Goal: Information Seeking & Learning: Obtain resource

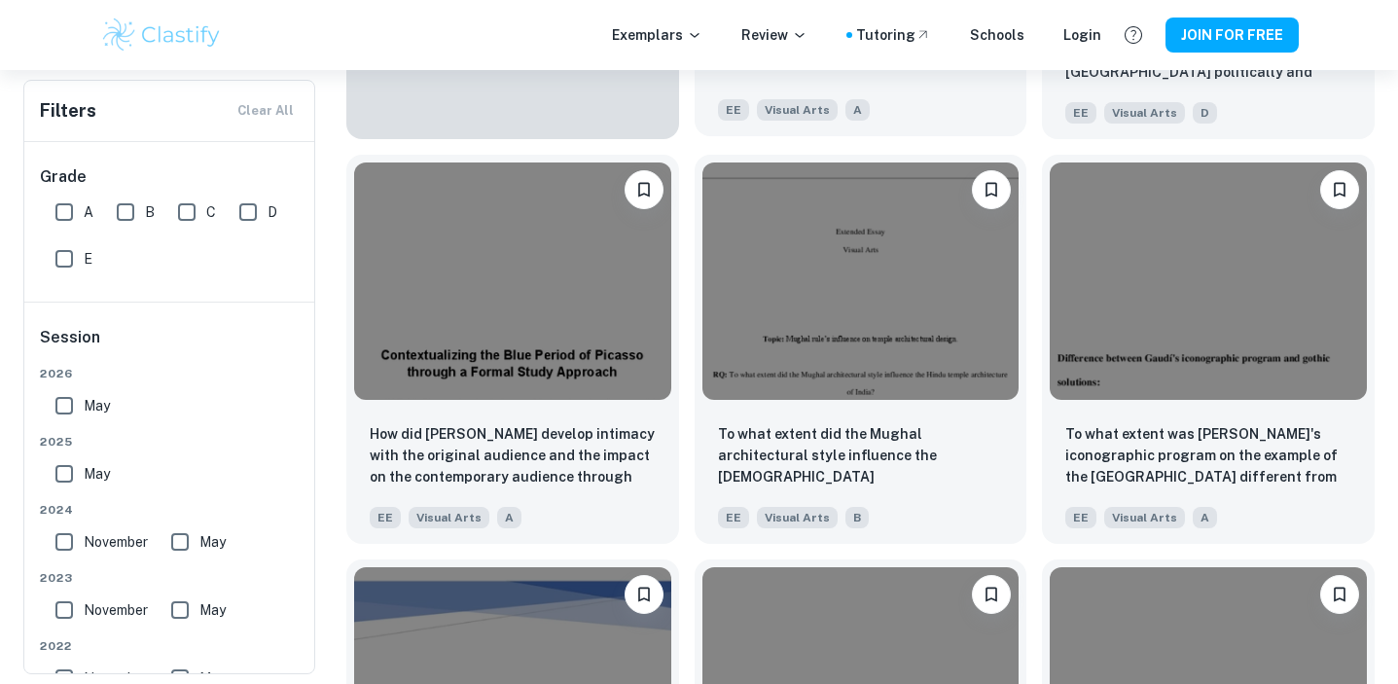
scroll to position [1573, 0]
click at [67, 228] on input "A" at bounding box center [64, 212] width 39 height 39
checkbox input "true"
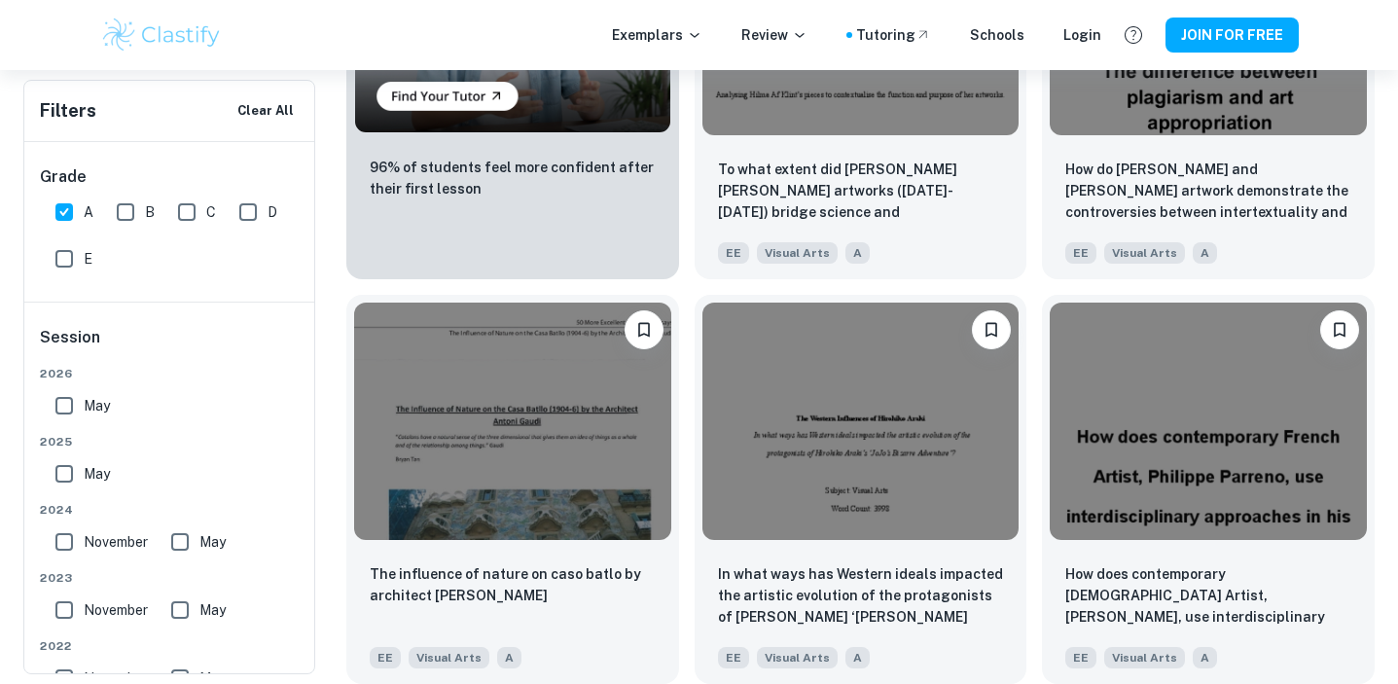
scroll to position [1479, 0]
click at [124, 220] on input "B" at bounding box center [125, 212] width 39 height 39
checkbox input "true"
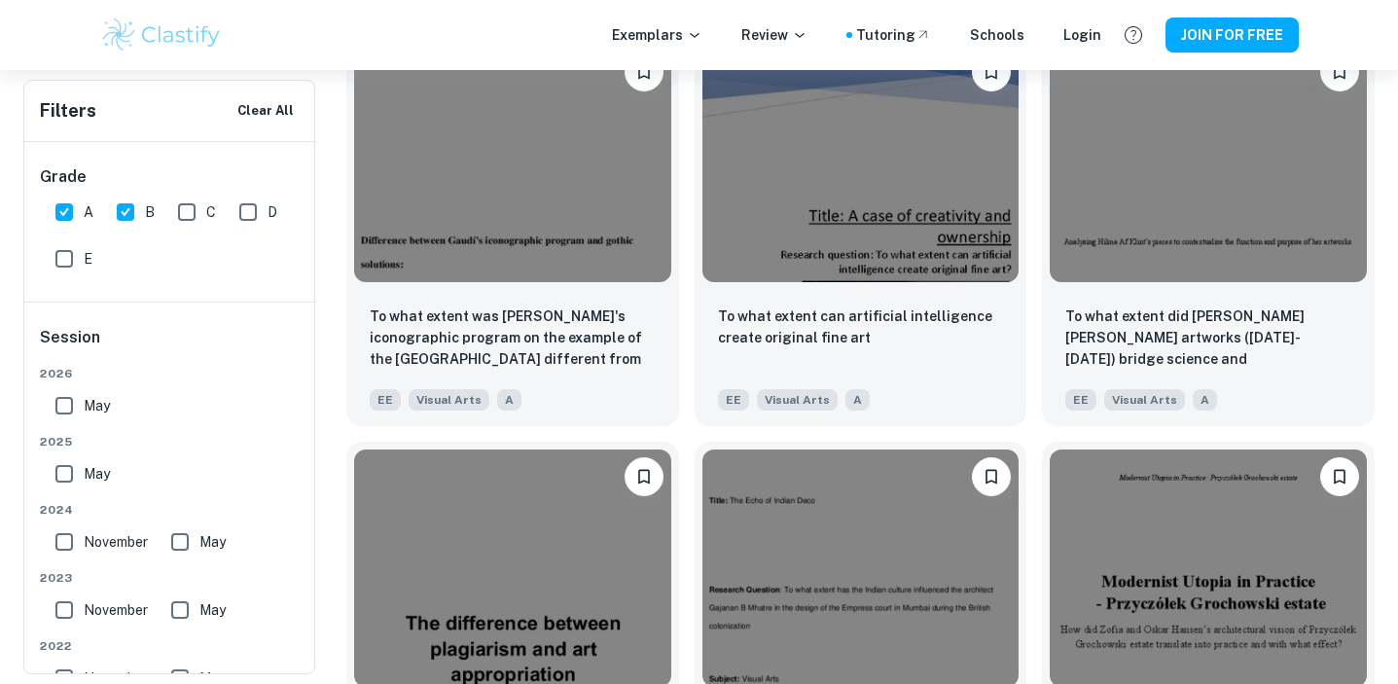
scroll to position [1754, 0]
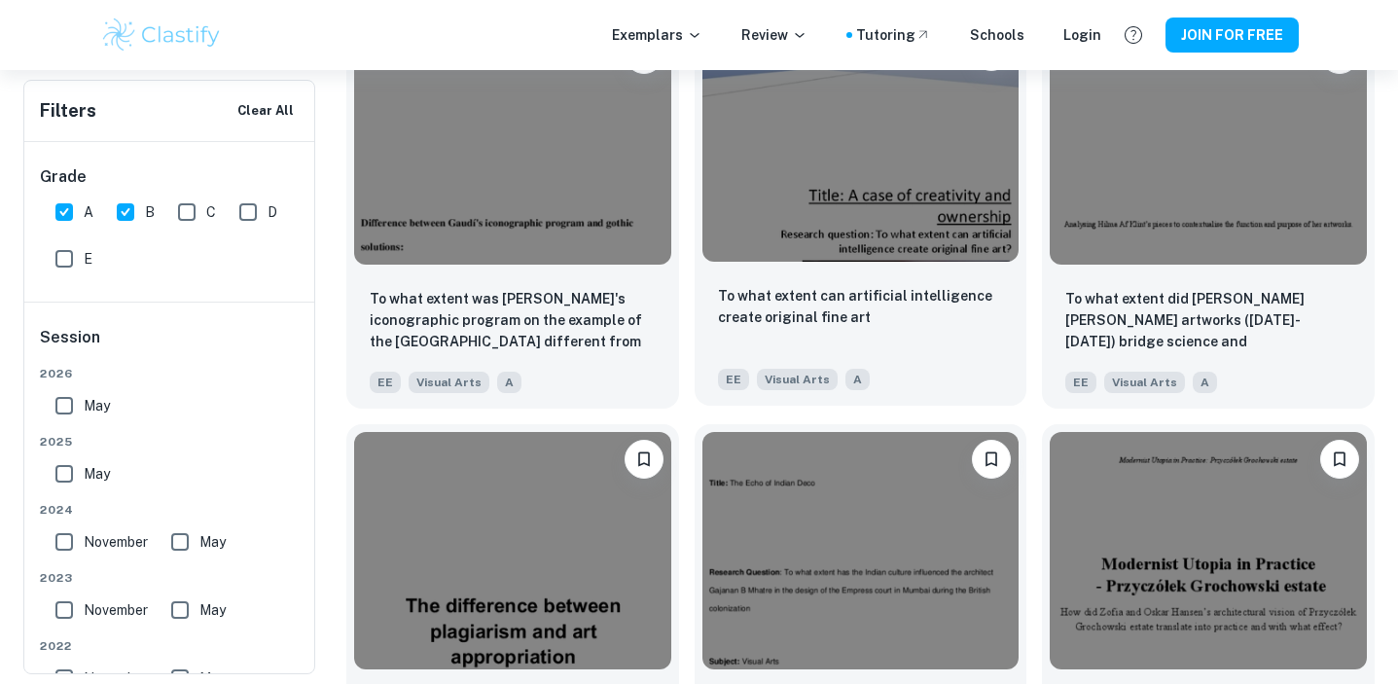
click at [884, 200] on img at bounding box center [860, 142] width 317 height 237
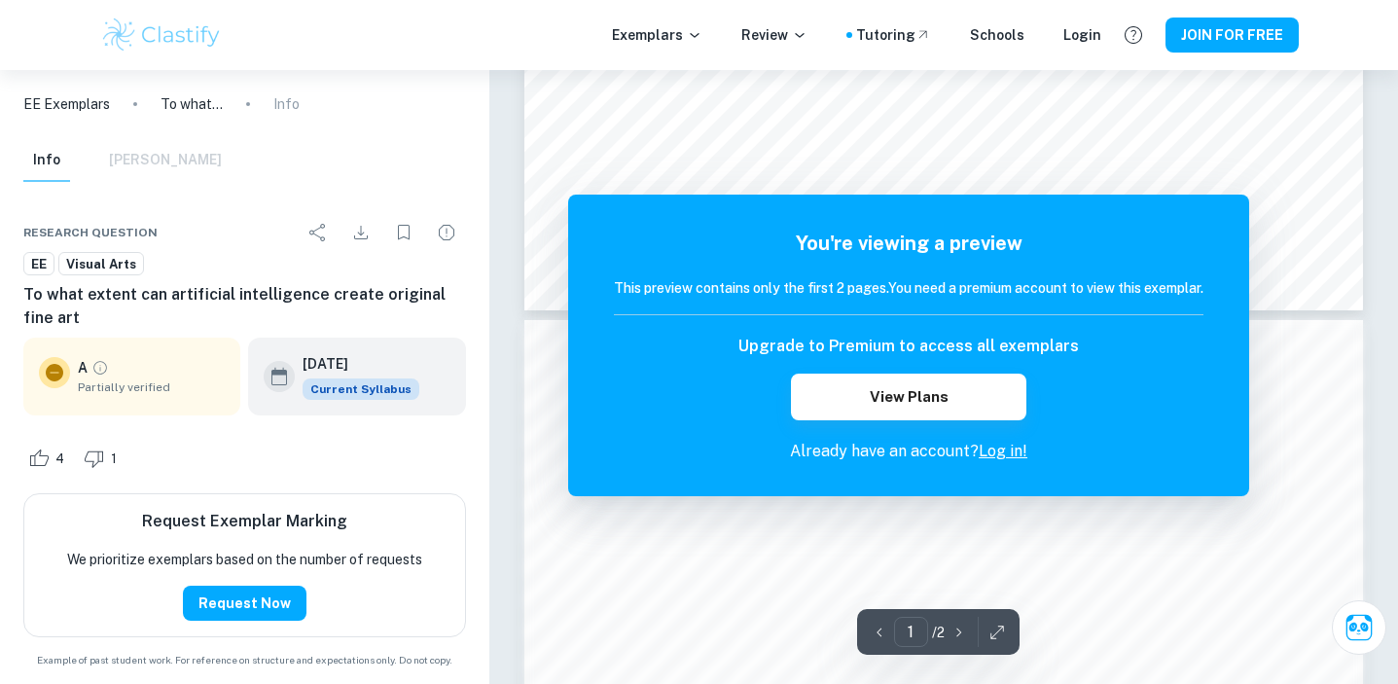
scroll to position [8, 0]
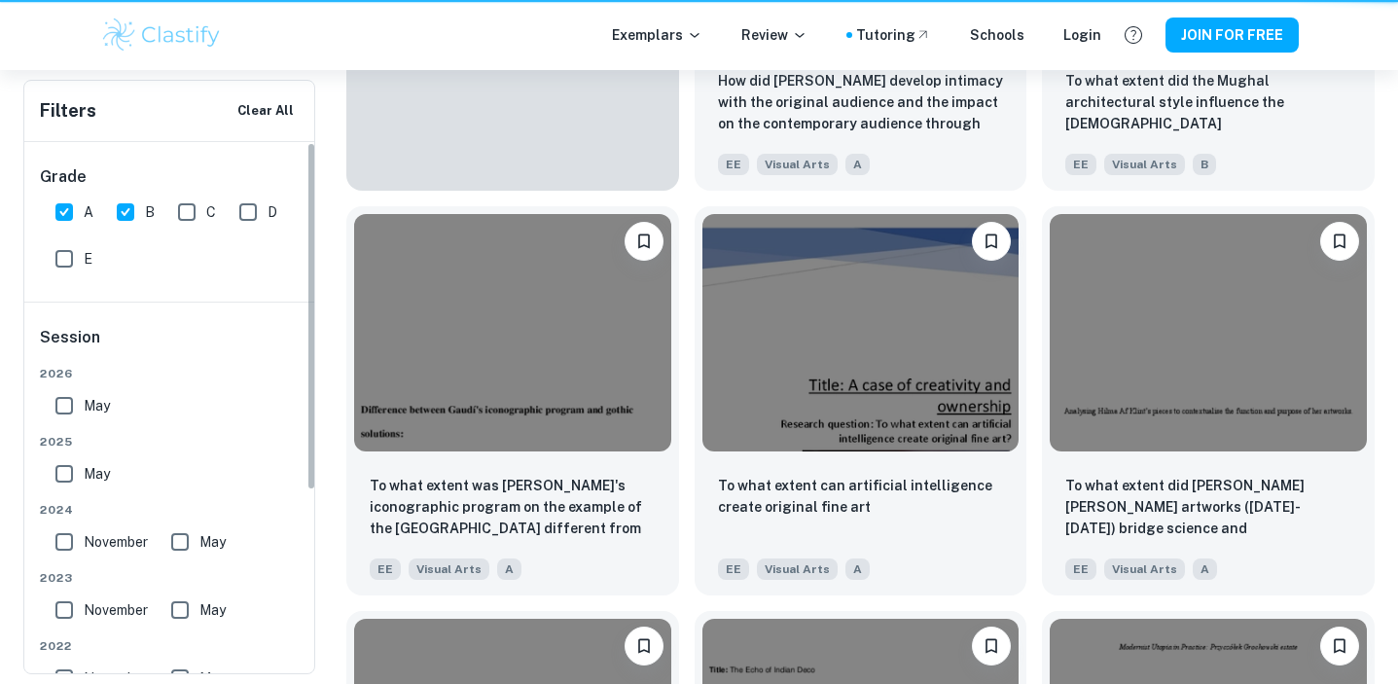
scroll to position [1754, 0]
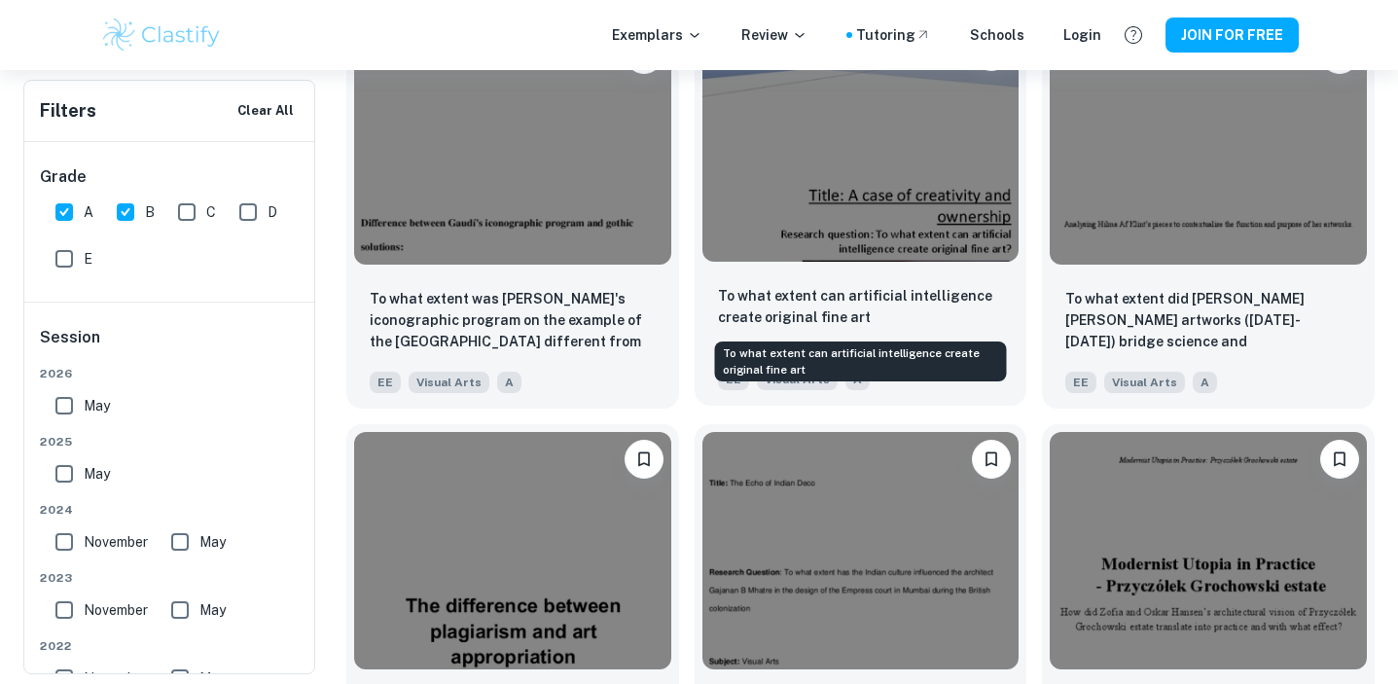
click at [899, 291] on p "To what extent can artificial intelligence create original fine art" at bounding box center [861, 306] width 286 height 43
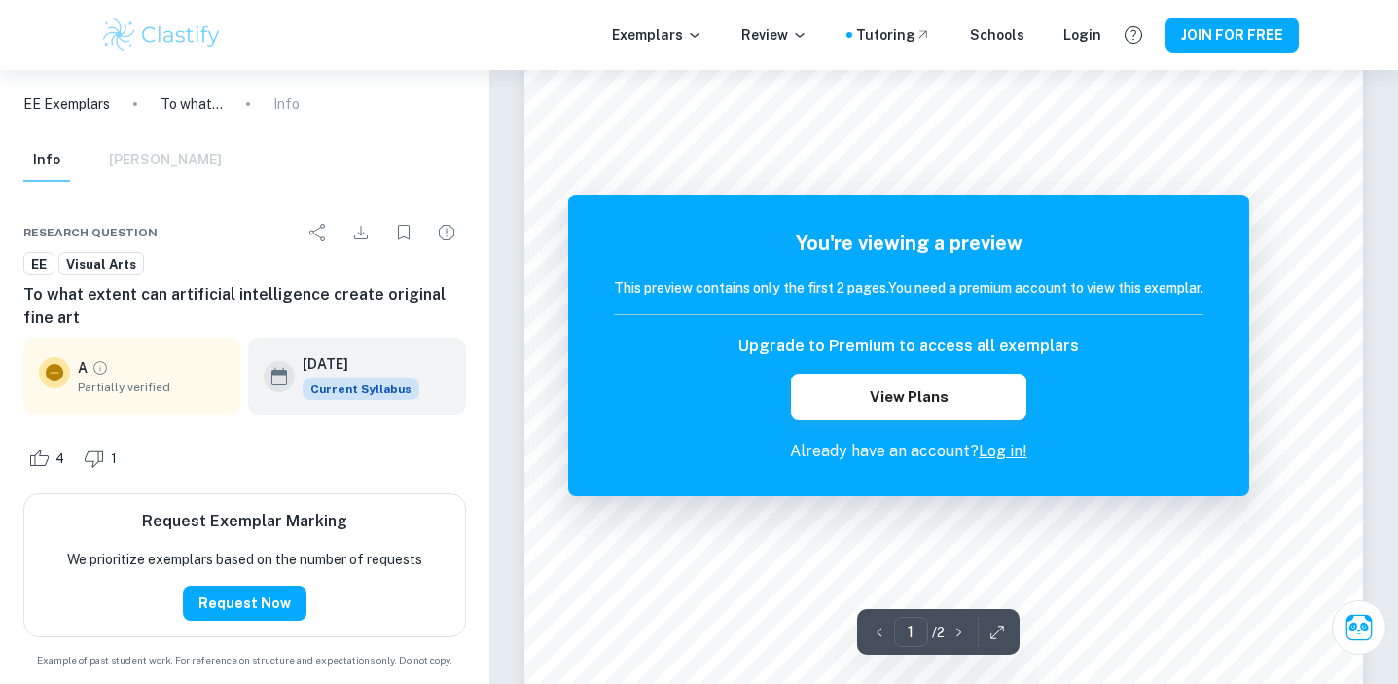
scroll to position [638, 0]
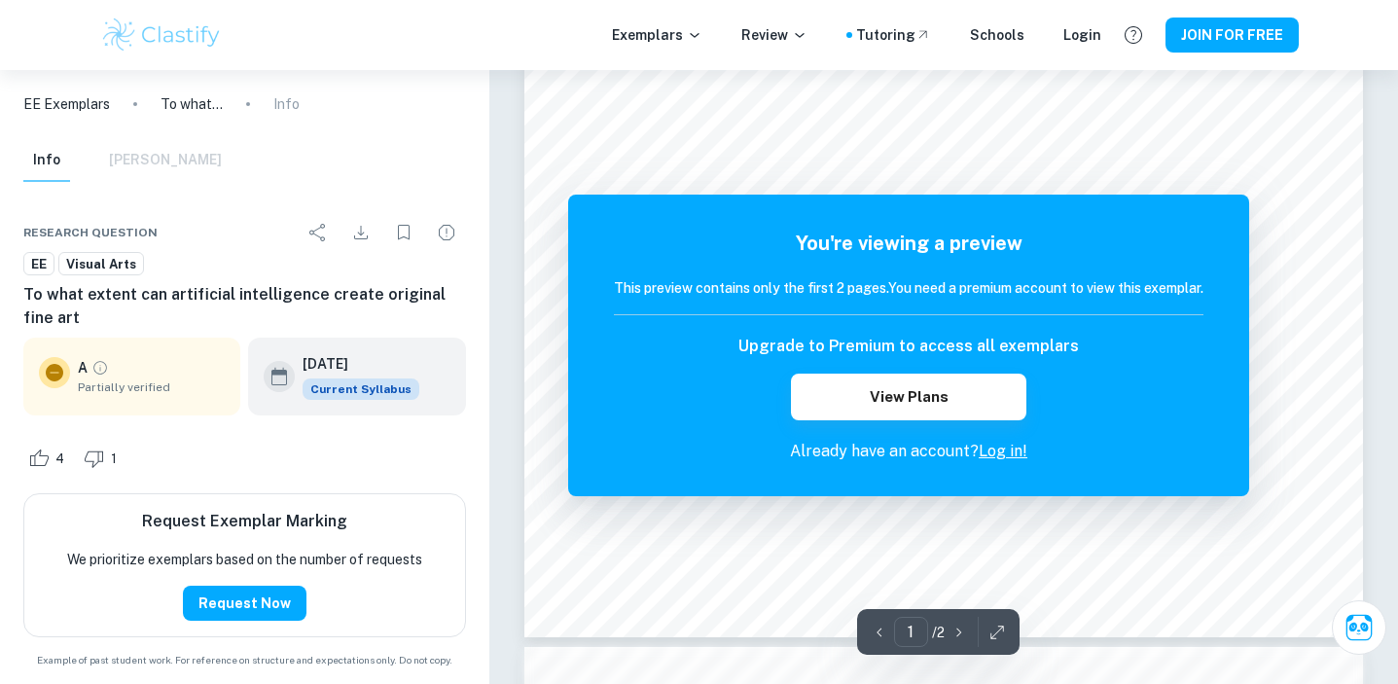
click at [1011, 452] on link "Log in!" at bounding box center [1003, 451] width 49 height 18
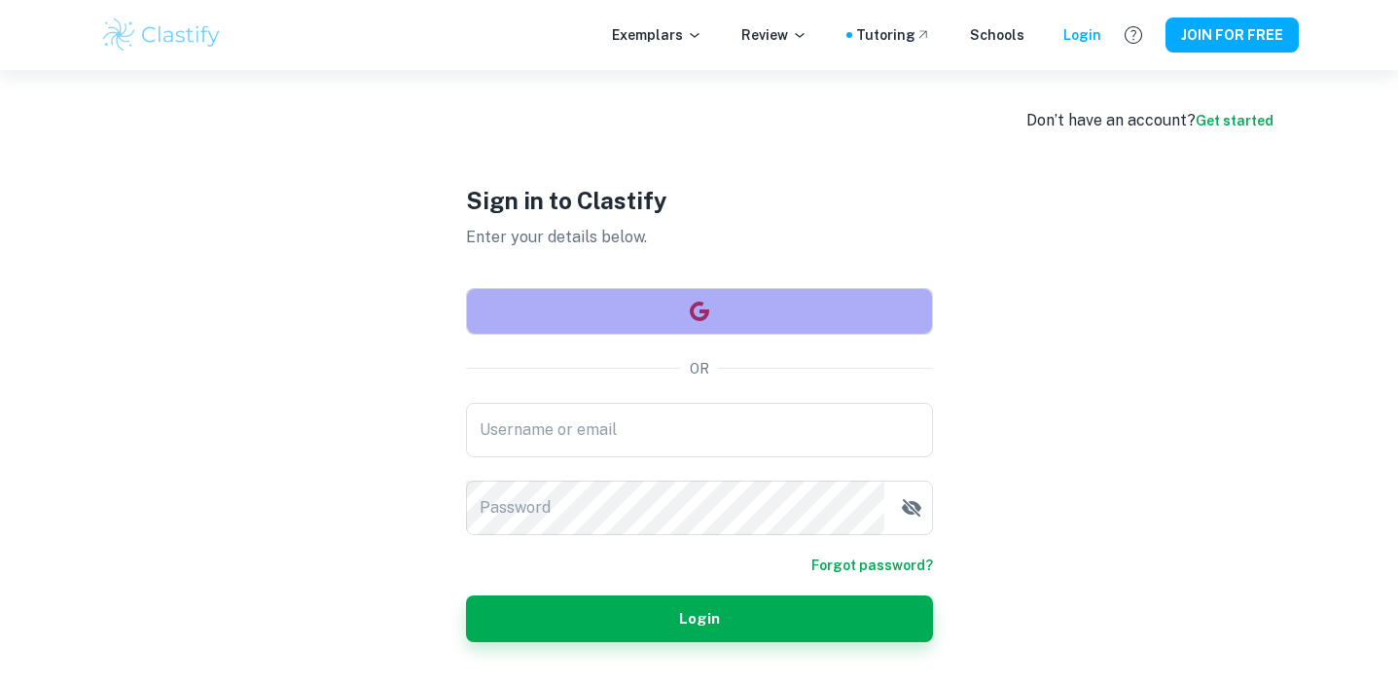
click at [564, 306] on button "button" at bounding box center [699, 311] width 467 height 47
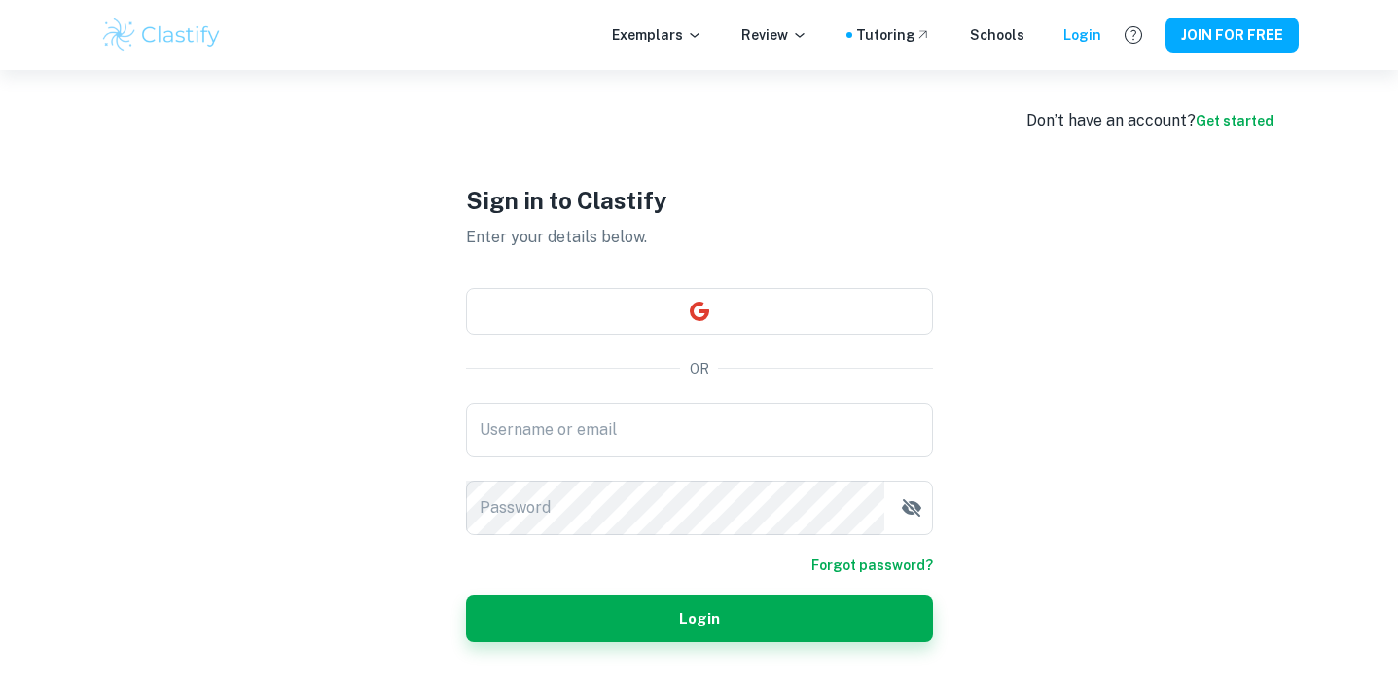
scroll to position [70, 0]
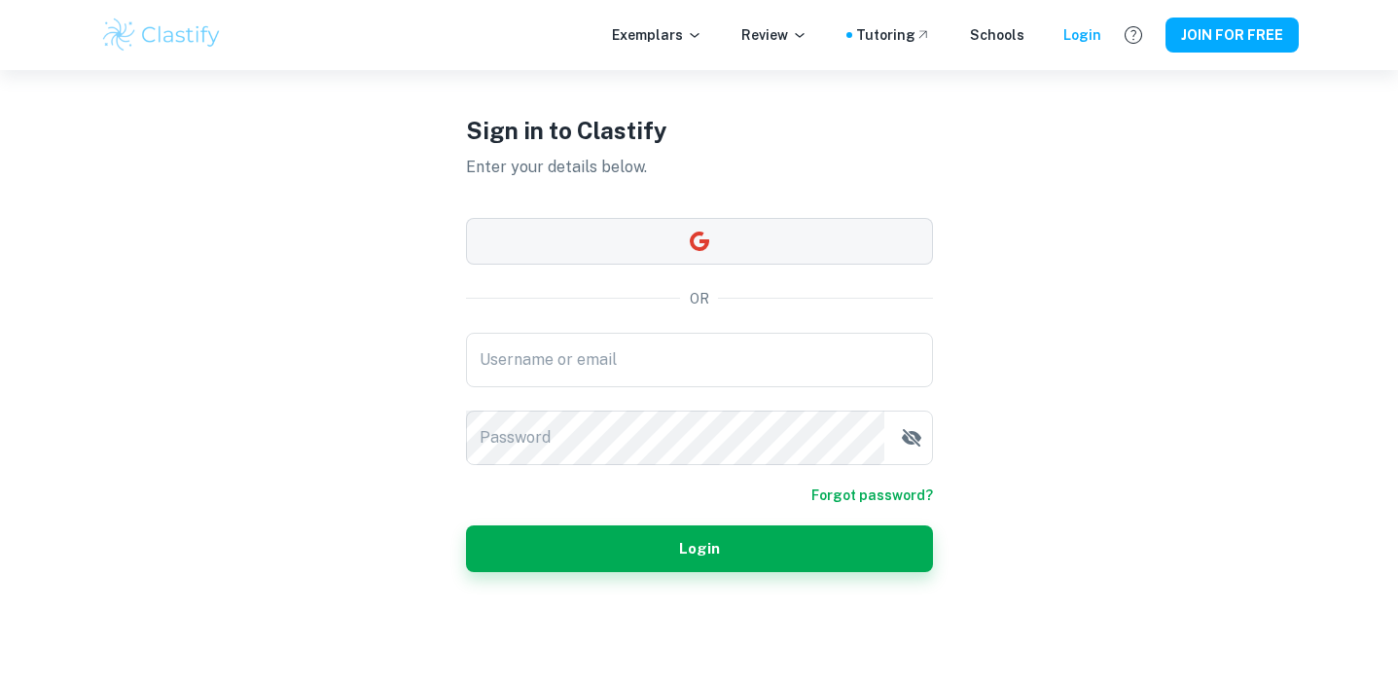
click at [698, 255] on button "button" at bounding box center [699, 241] width 467 height 47
